Goal: Task Accomplishment & Management: Use online tool/utility

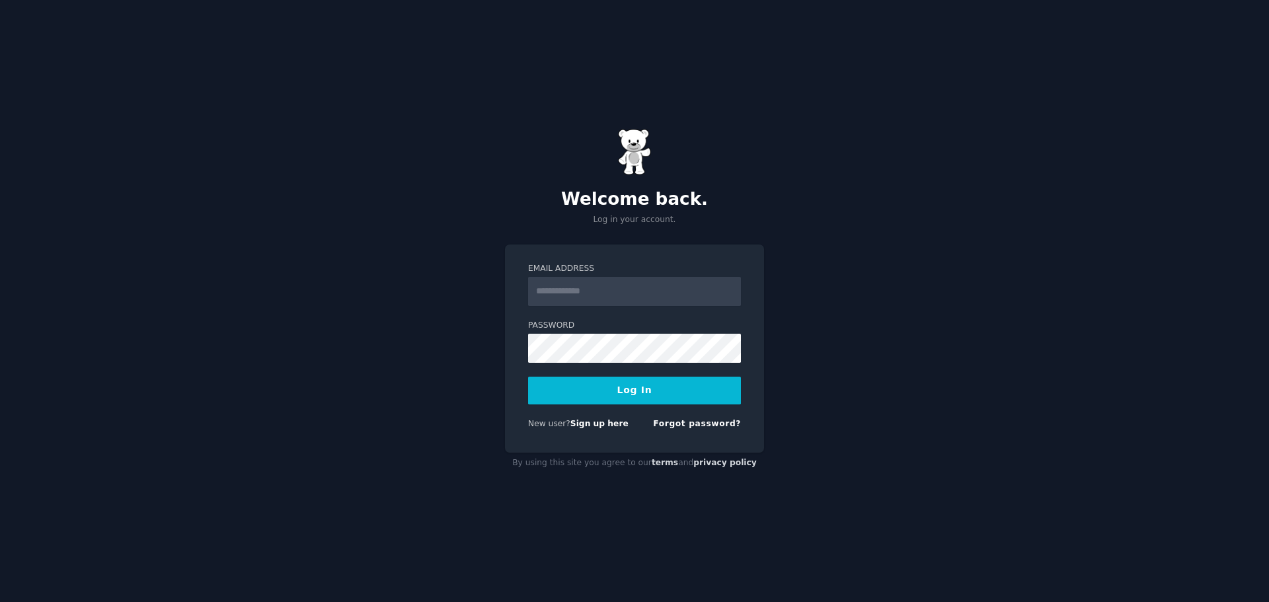
click at [604, 292] on input "Email Address" at bounding box center [634, 291] width 213 height 29
type input "**********"
click at [528, 377] on button "Log In" at bounding box center [634, 391] width 213 height 28
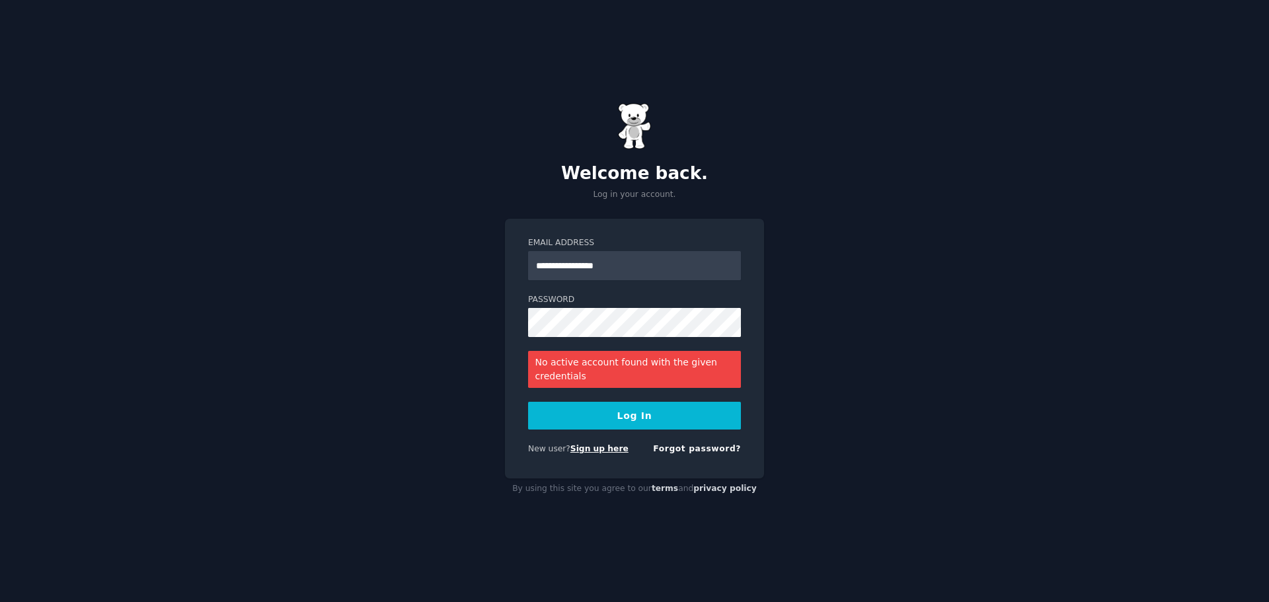
click at [590, 450] on link "Sign up here" at bounding box center [600, 448] width 58 height 9
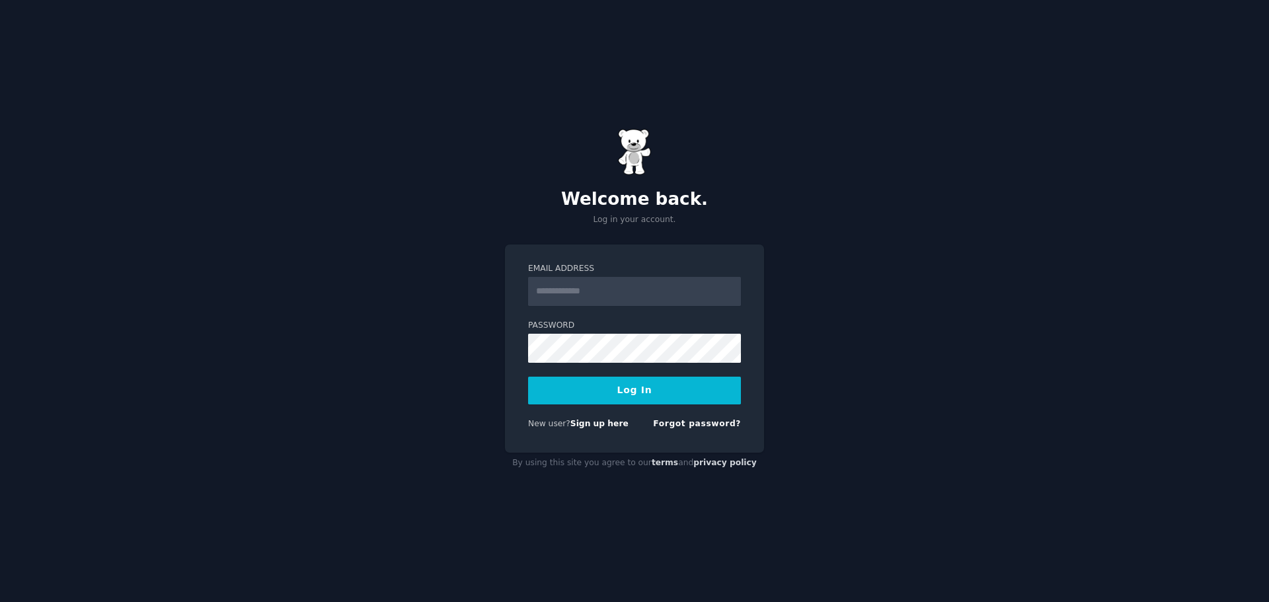
click at [583, 292] on input "Email Address" at bounding box center [634, 291] width 213 height 29
type input "**********"
click at [528, 377] on button "Log In" at bounding box center [634, 391] width 213 height 28
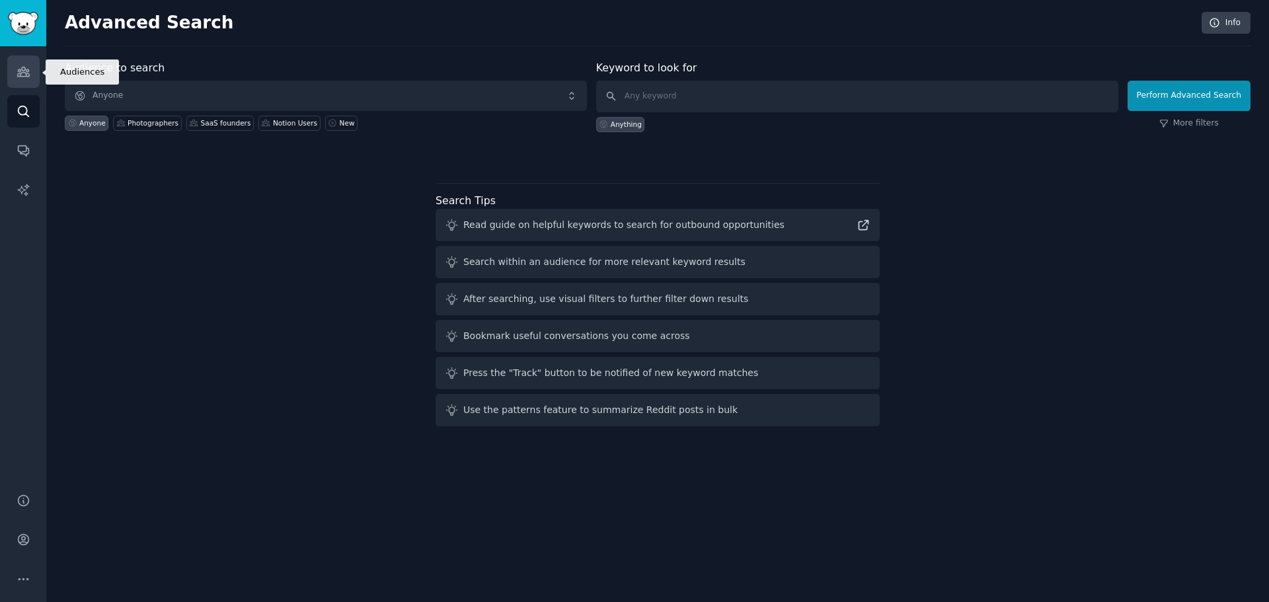
click at [28, 79] on link "Audiences" at bounding box center [23, 72] width 32 height 32
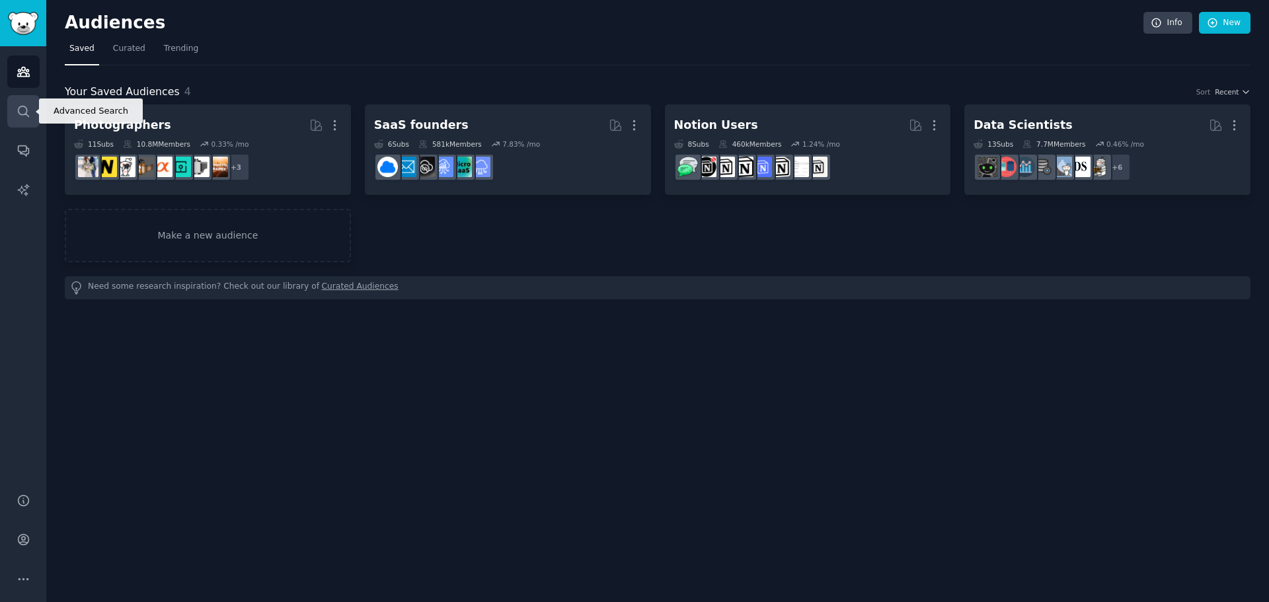
click at [30, 117] on link "Search" at bounding box center [23, 111] width 32 height 32
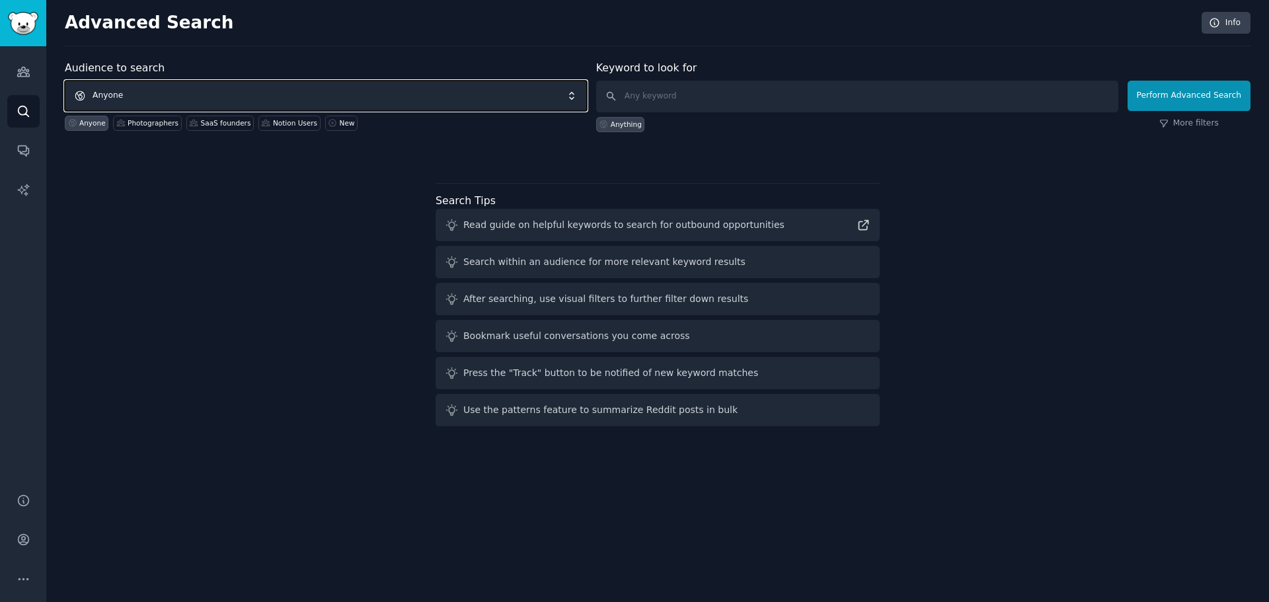
click at [319, 93] on span "Anyone" at bounding box center [326, 96] width 522 height 30
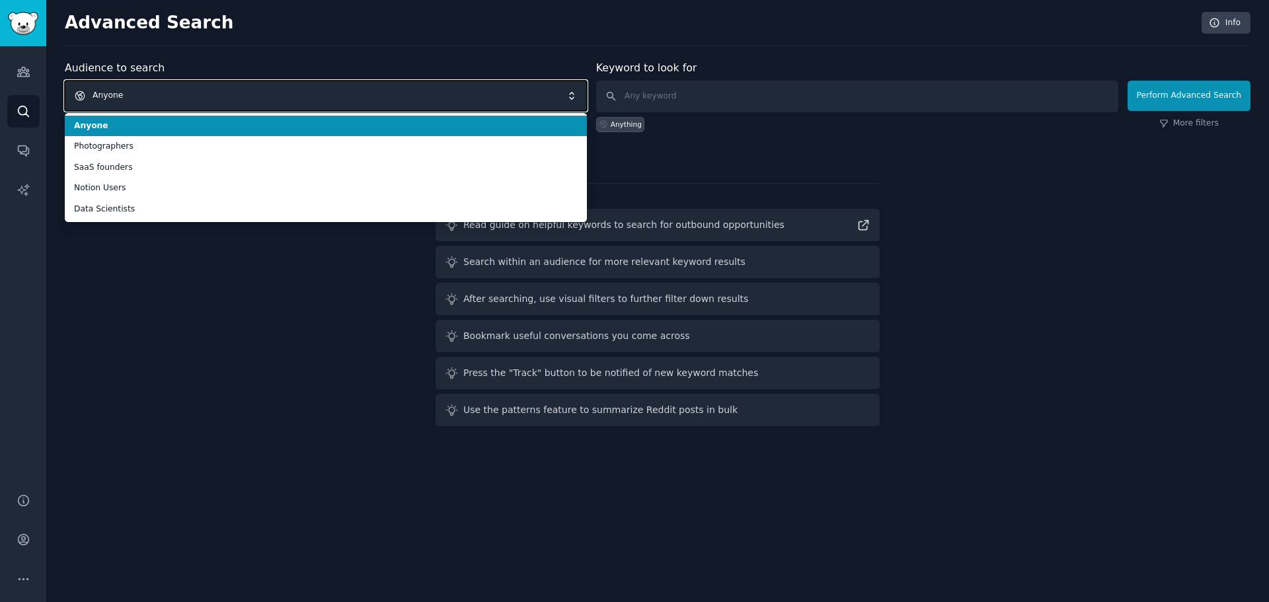
click at [319, 93] on span "Anyone" at bounding box center [326, 96] width 522 height 30
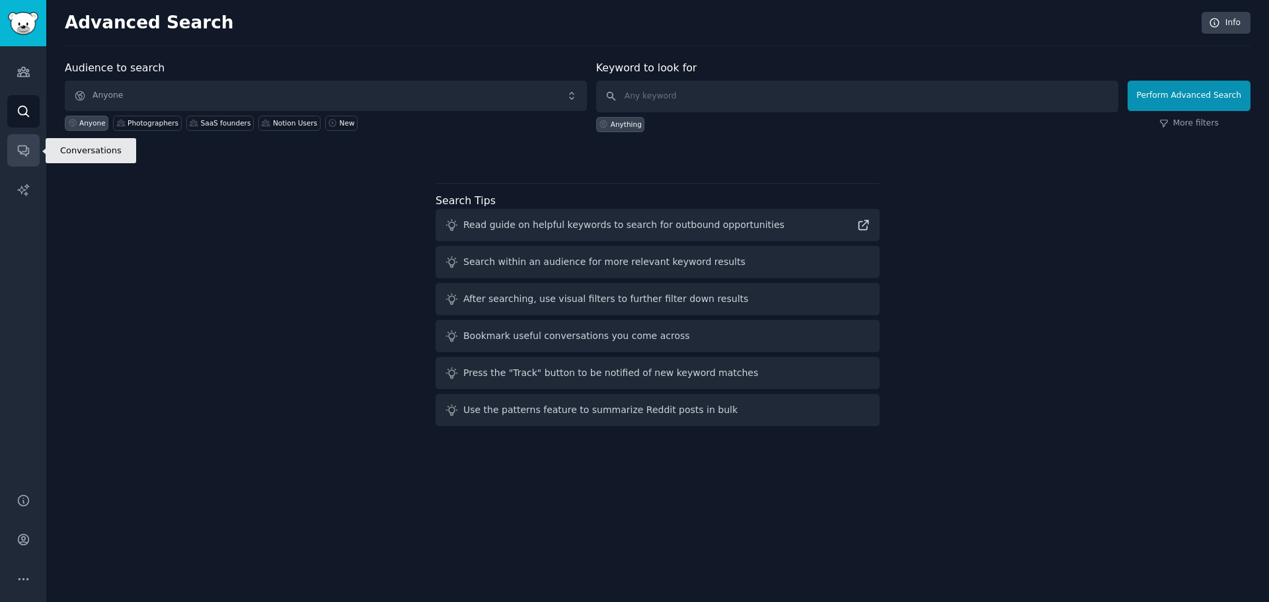
click at [11, 152] on link "Conversations" at bounding box center [23, 150] width 32 height 32
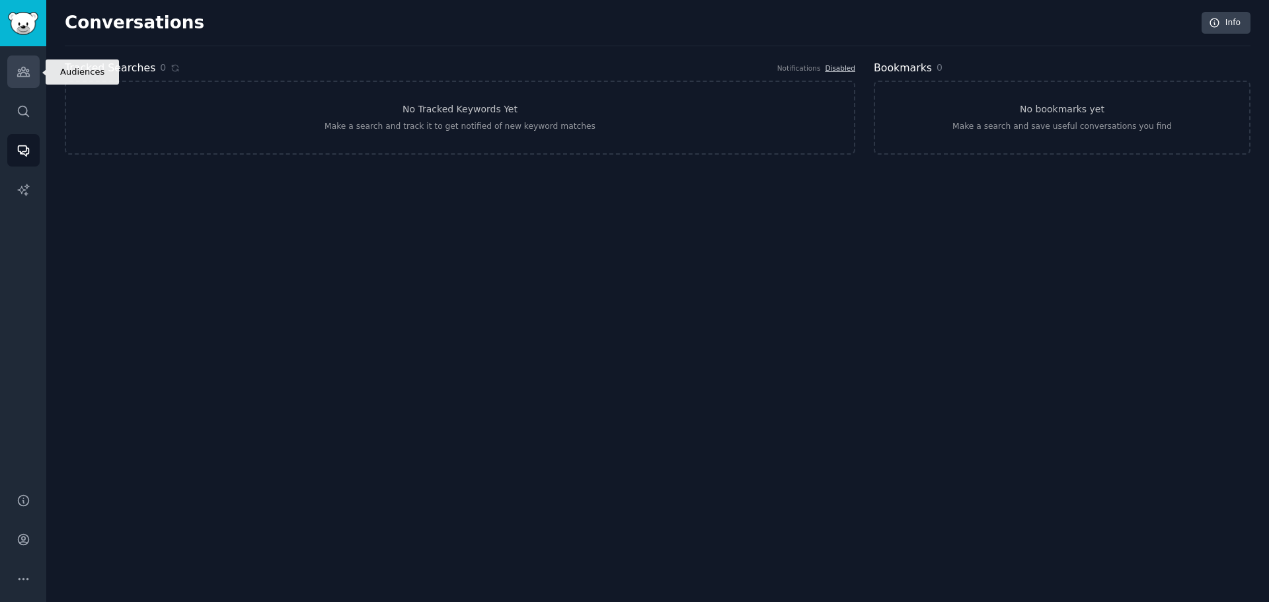
click at [16, 87] on link "Audiences" at bounding box center [23, 72] width 32 height 32
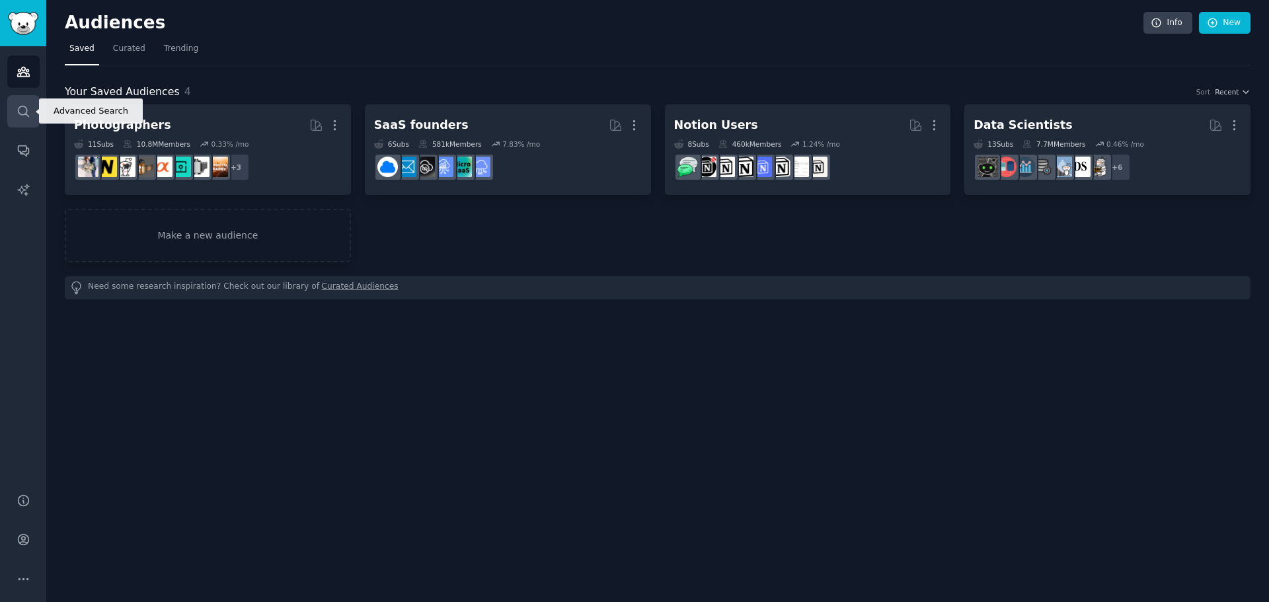
click at [26, 105] on icon "Sidebar" at bounding box center [24, 111] width 14 height 14
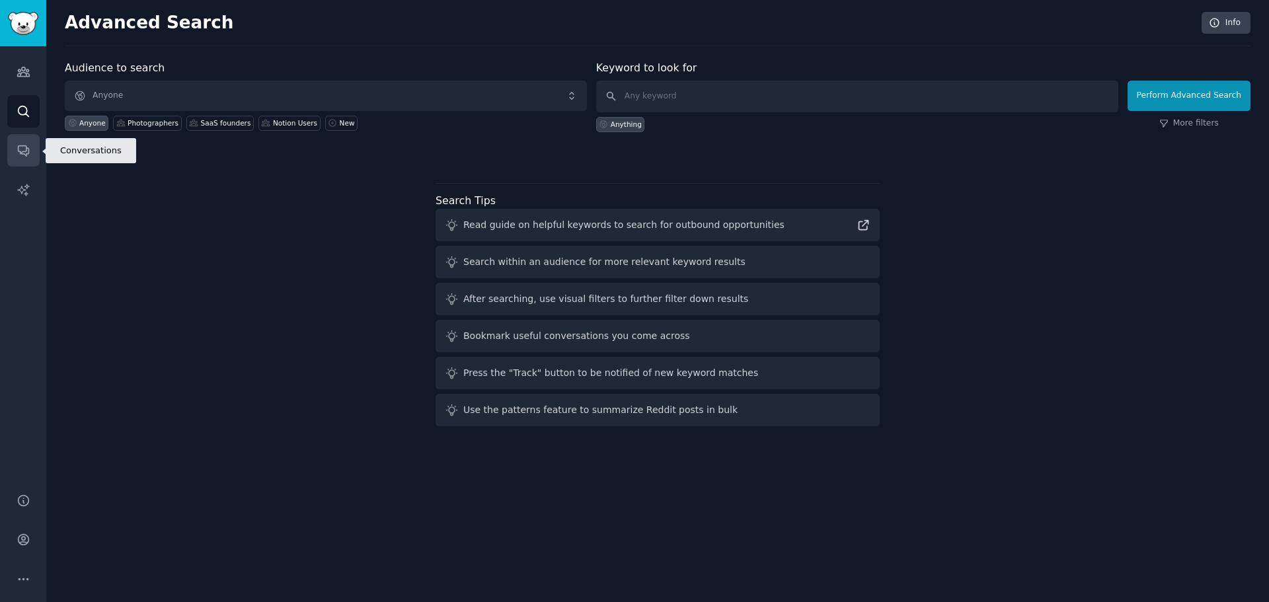
click at [23, 136] on link "Conversations" at bounding box center [23, 150] width 32 height 32
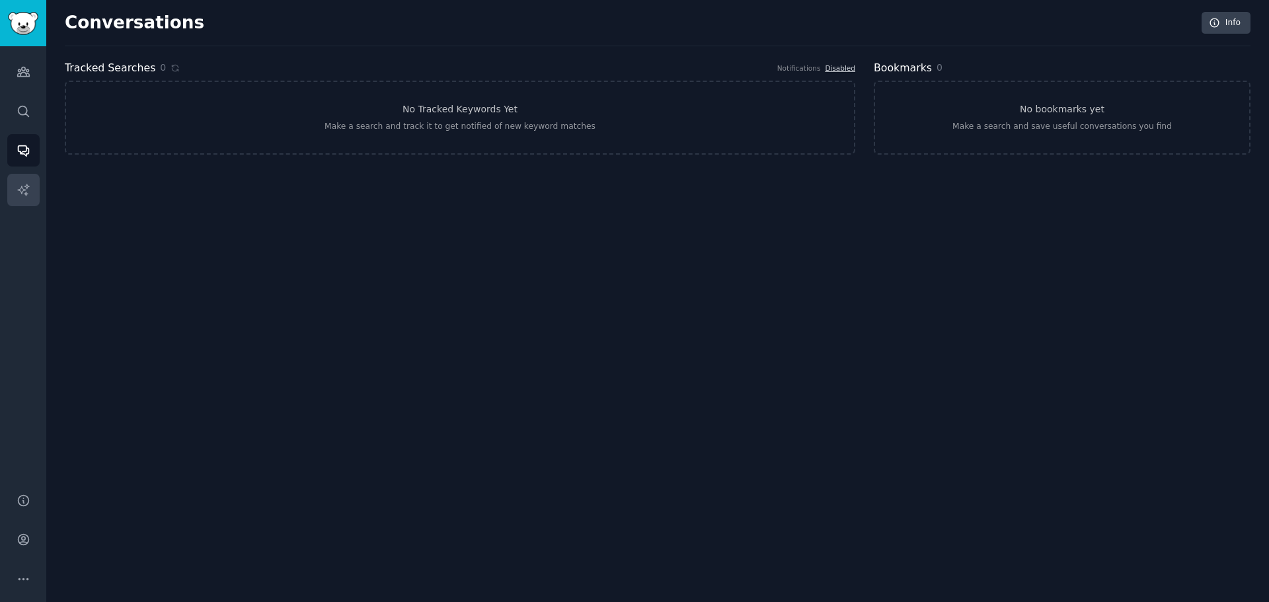
click at [21, 187] on icon "Sidebar" at bounding box center [22, 189] width 11 height 11
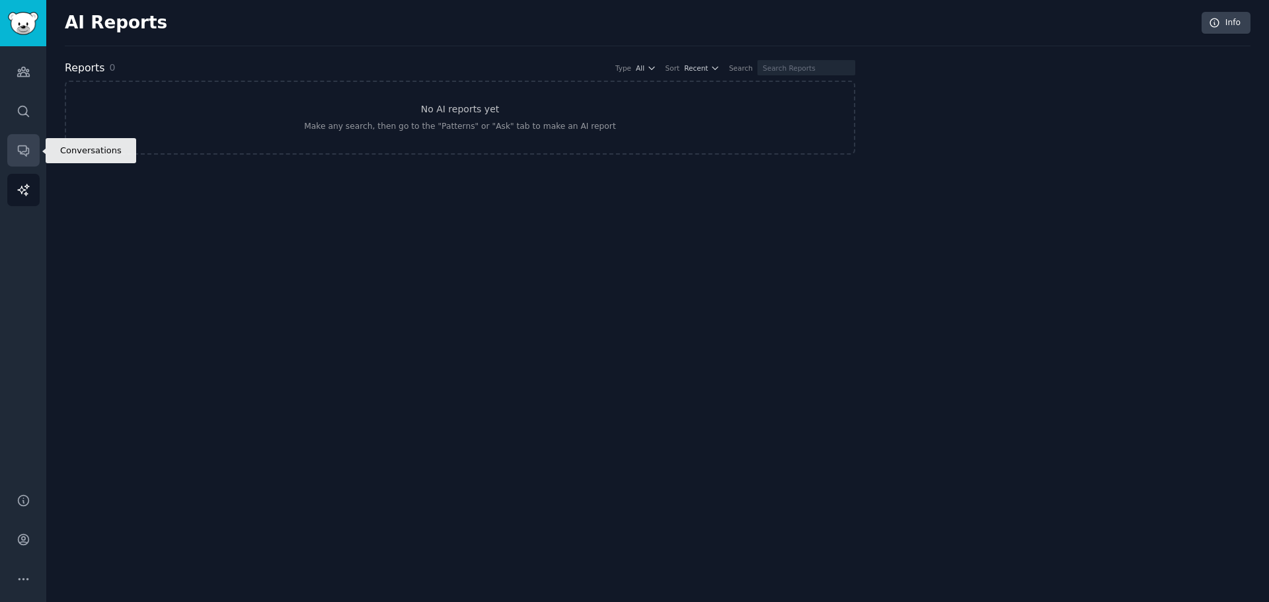
click at [20, 140] on link "Conversations" at bounding box center [23, 150] width 32 height 32
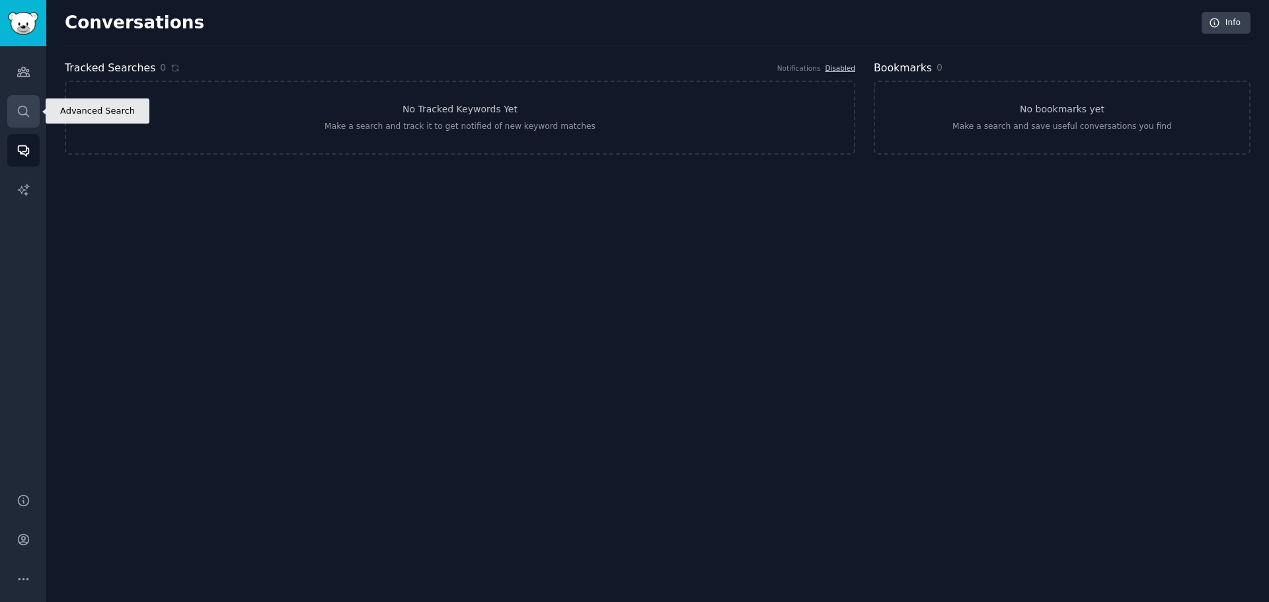
click at [26, 109] on icon "Sidebar" at bounding box center [23, 111] width 11 height 11
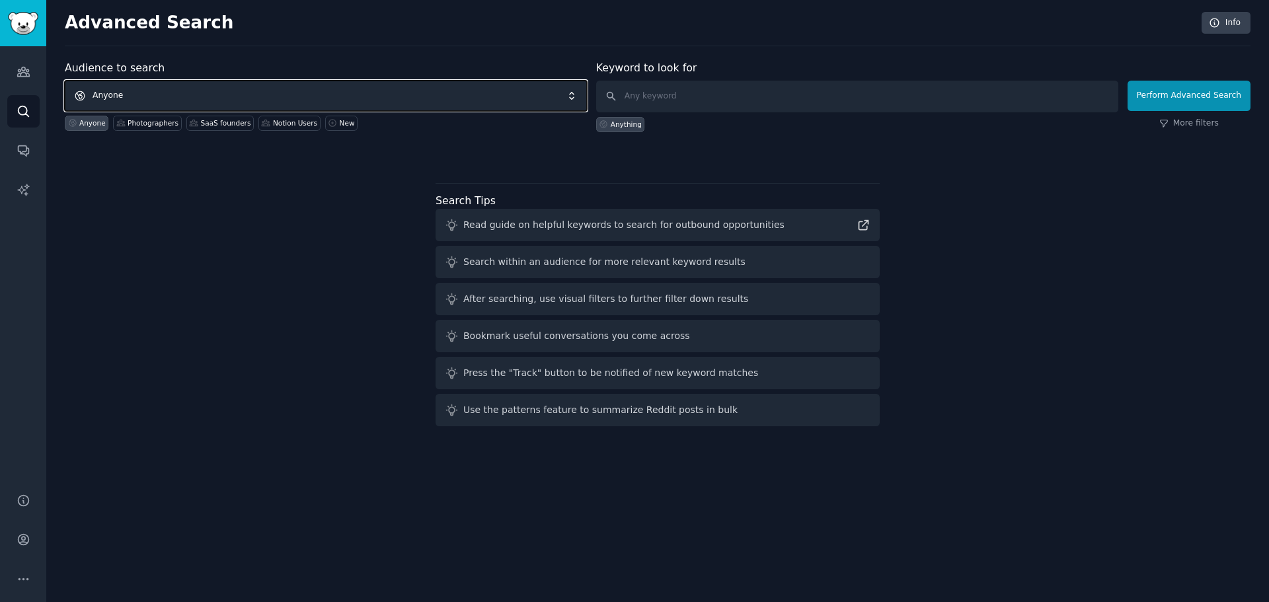
click at [151, 100] on span "Anyone" at bounding box center [326, 96] width 522 height 30
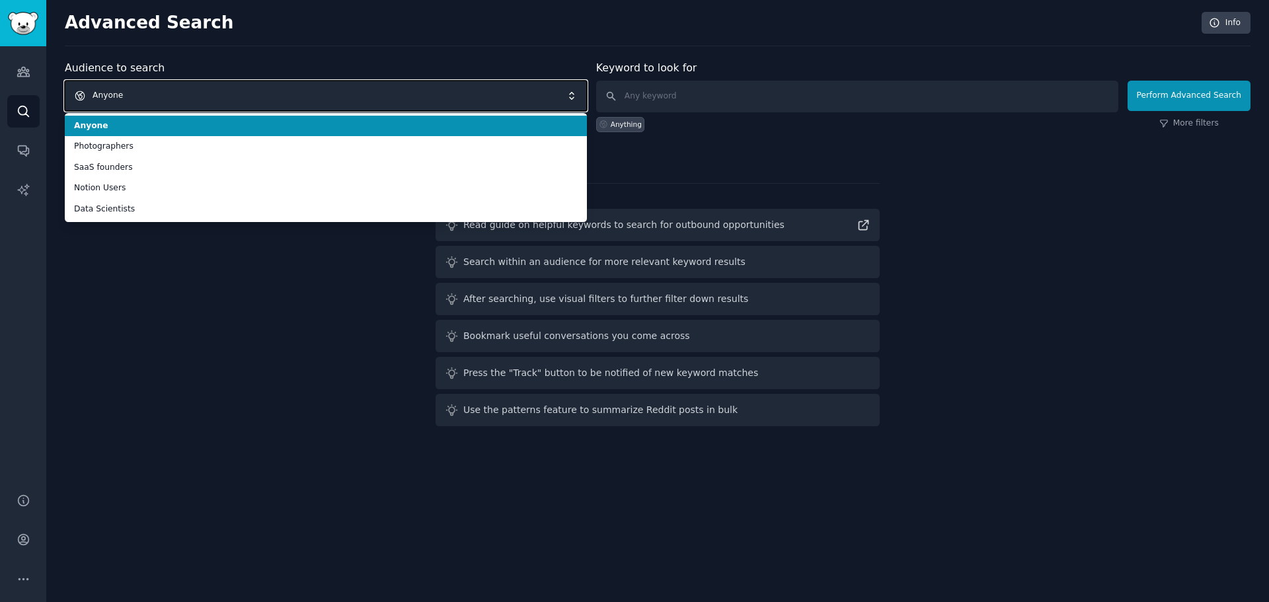
click at [151, 100] on span "Anyone" at bounding box center [326, 96] width 522 height 30
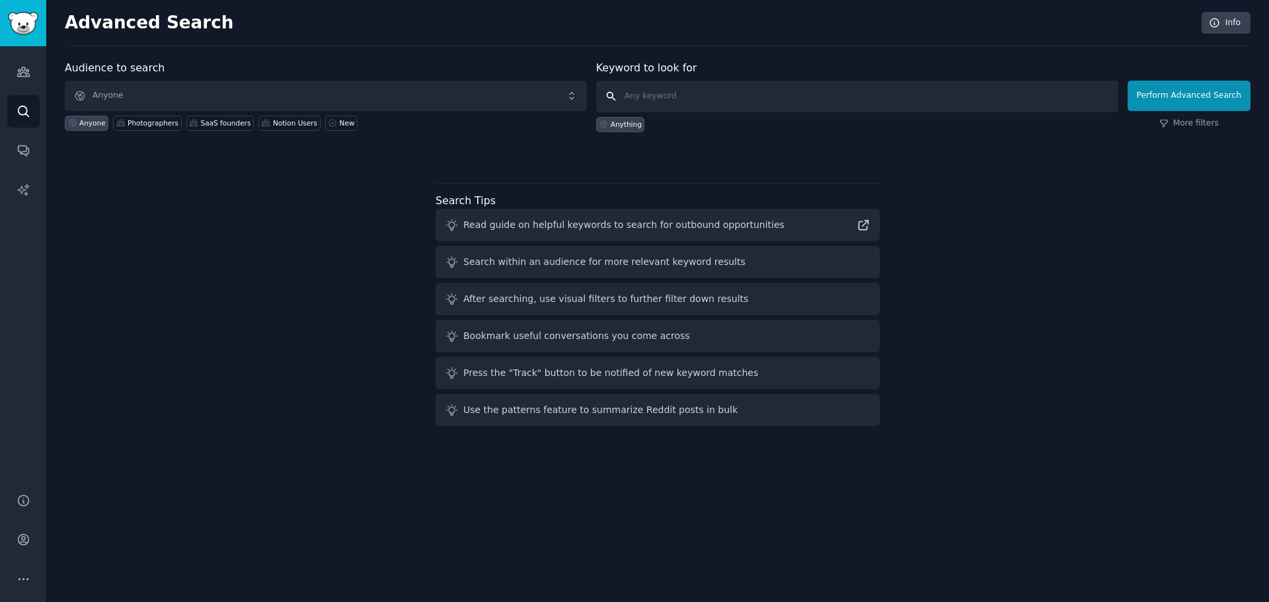
click at [796, 100] on input "text" at bounding box center [857, 97] width 522 height 32
click at [487, 90] on span "Anyone" at bounding box center [326, 96] width 522 height 30
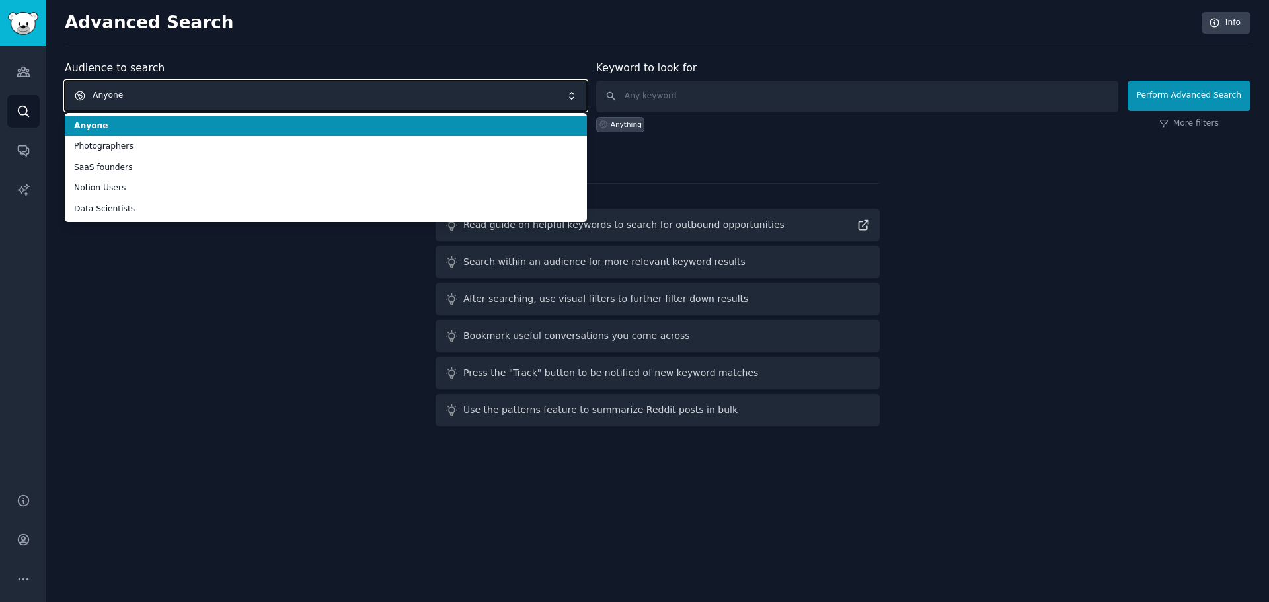
click at [487, 90] on span "Anyone" at bounding box center [326, 96] width 522 height 30
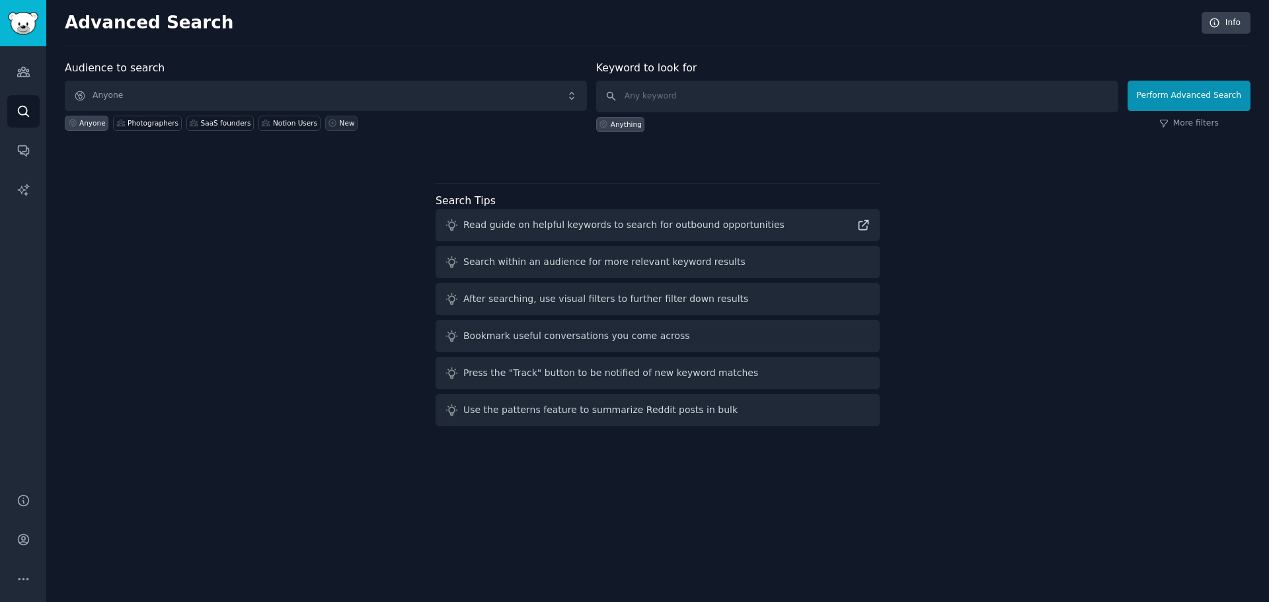
click at [325, 118] on link "New" at bounding box center [341, 123] width 32 height 15
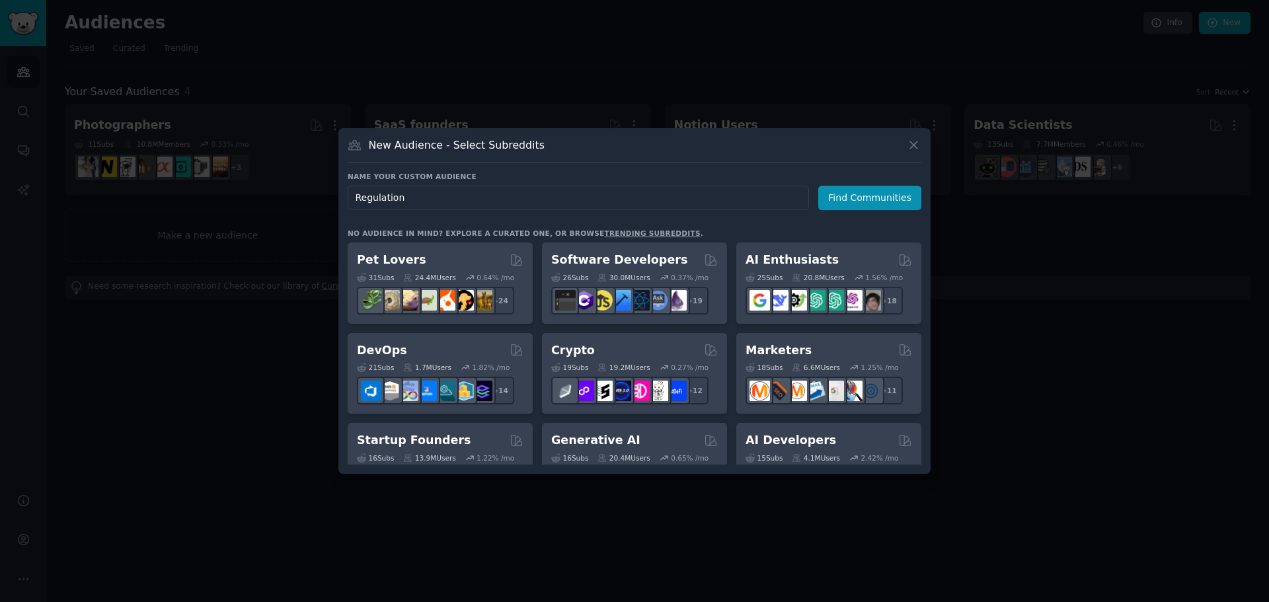
type input "Regulation"
click at [881, 212] on div "Name your custom audience Audience Name Regulation Find Communities No audience…" at bounding box center [635, 318] width 574 height 293
click at [884, 198] on button "Find Communities" at bounding box center [870, 198] width 103 height 24
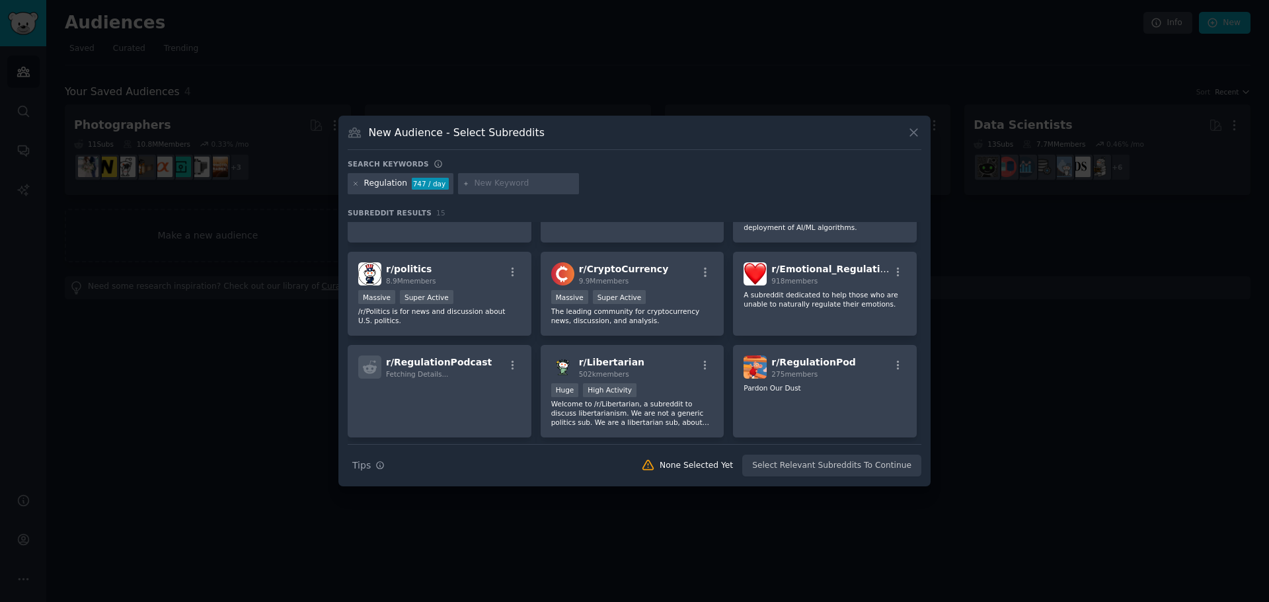
scroll to position [118, 0]
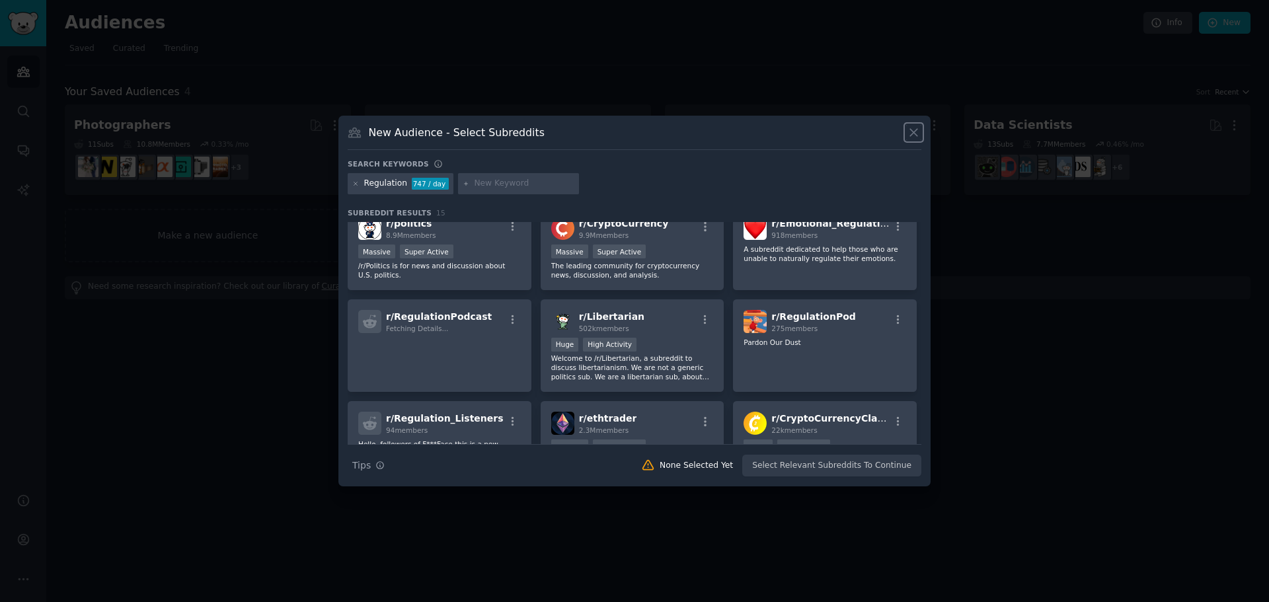
click at [910, 126] on icon at bounding box center [914, 133] width 14 height 14
